Goal: Navigation & Orientation: Find specific page/section

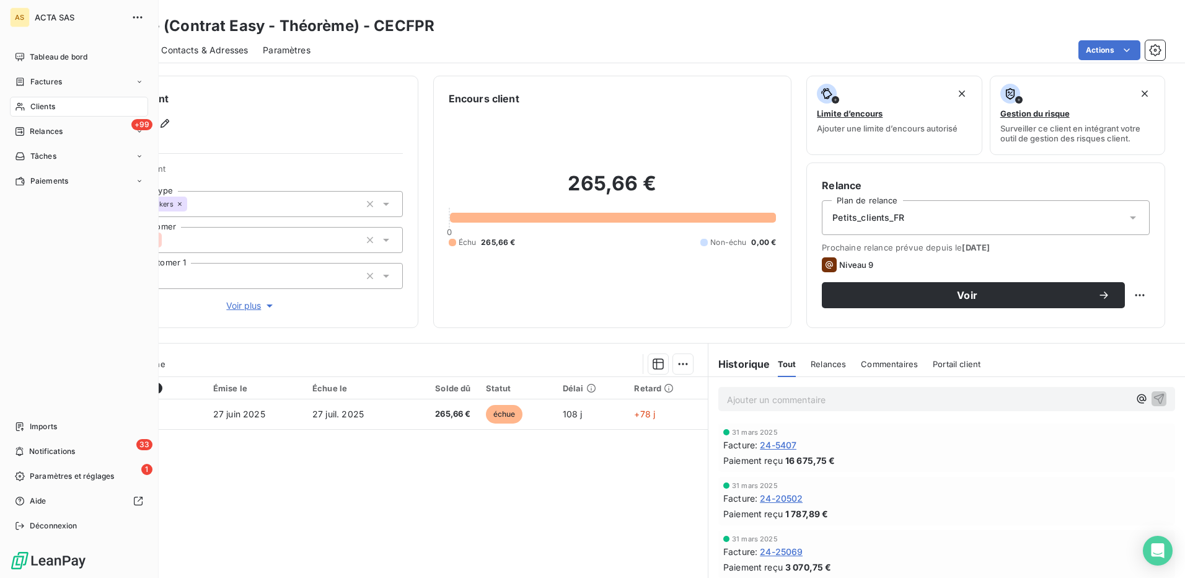
click at [32, 107] on span "Clients" at bounding box center [42, 106] width 25 height 11
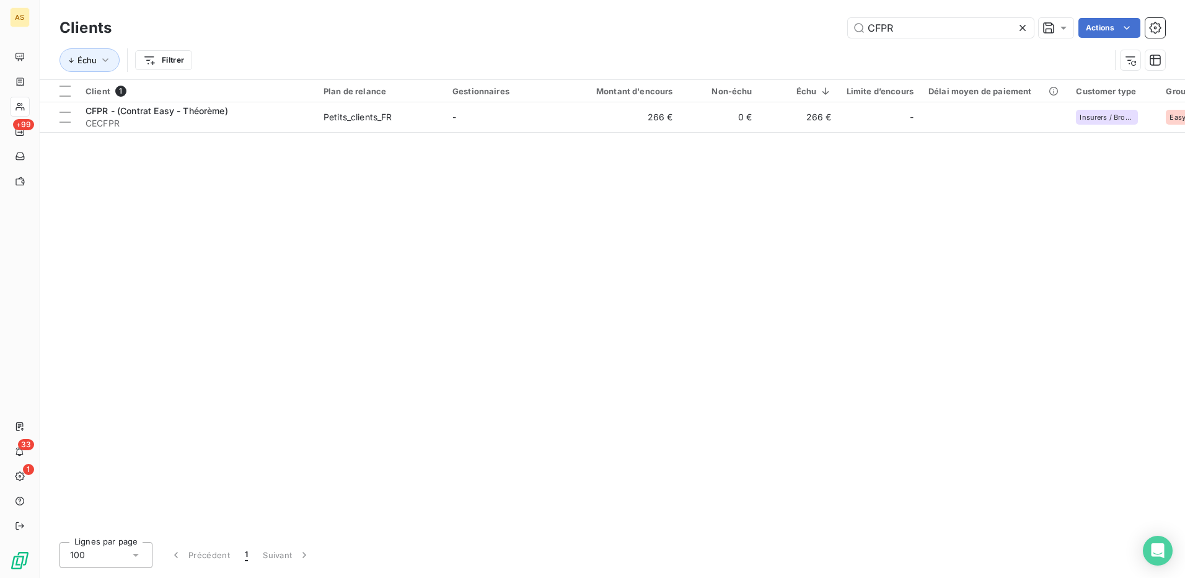
drag, startPoint x: 909, startPoint y: 30, endPoint x: 839, endPoint y: 37, distance: 70.4
click at [840, 37] on div "CFPR Actions" at bounding box center [645, 28] width 1039 height 20
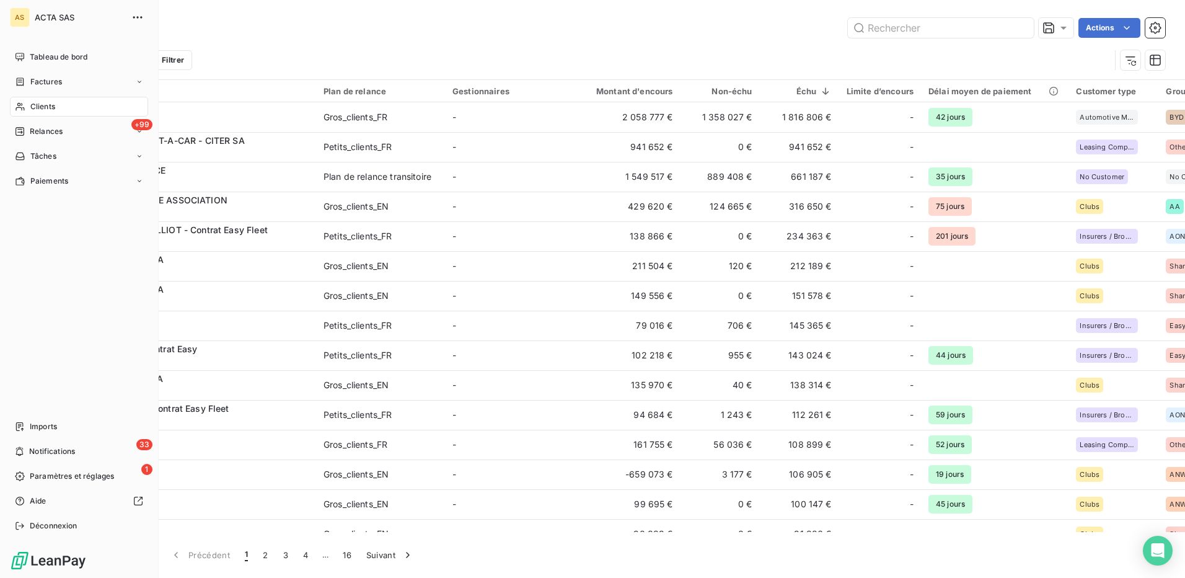
click at [67, 46] on div "AS ACTA SAS Tableau de bord Factures Clients +99 Relances Tâches Paiements Impo…" at bounding box center [79, 289] width 159 height 578
click at [69, 49] on div "Tableau de bord" at bounding box center [79, 57] width 138 height 20
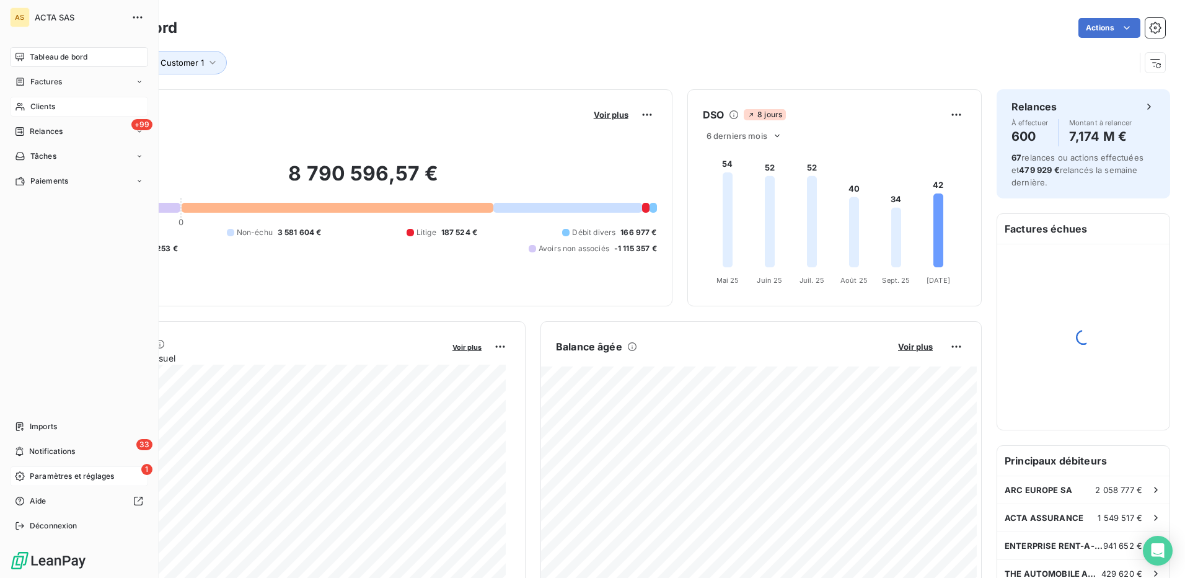
click at [74, 475] on span "Paramètres et réglages" at bounding box center [72, 476] width 84 height 11
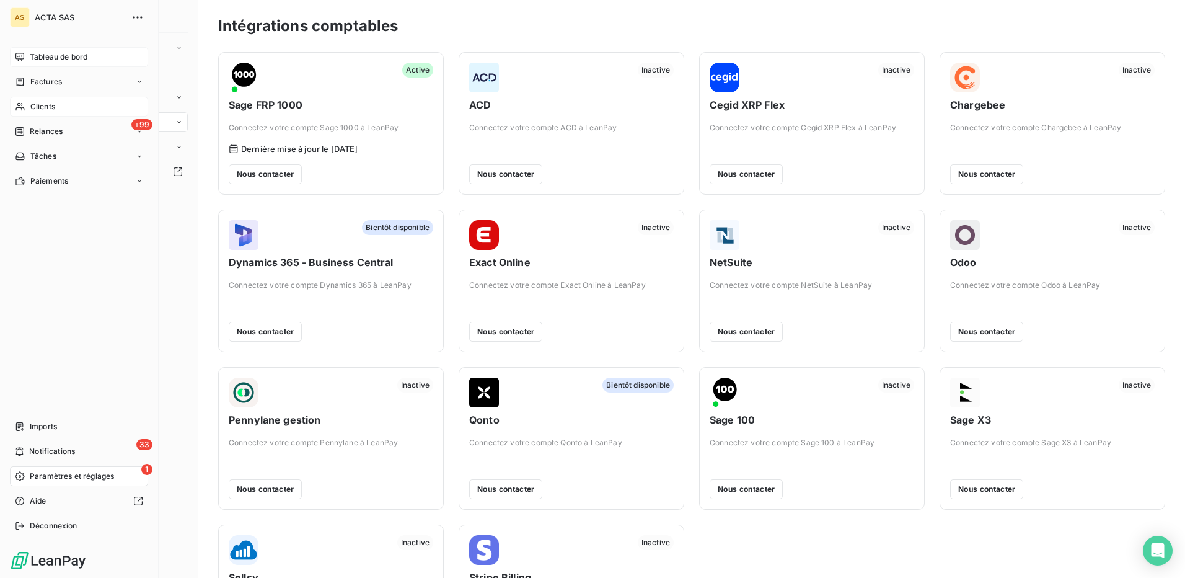
click at [39, 58] on span "Tableau de bord" at bounding box center [59, 56] width 58 height 11
